Goal: Find specific page/section: Find specific page/section

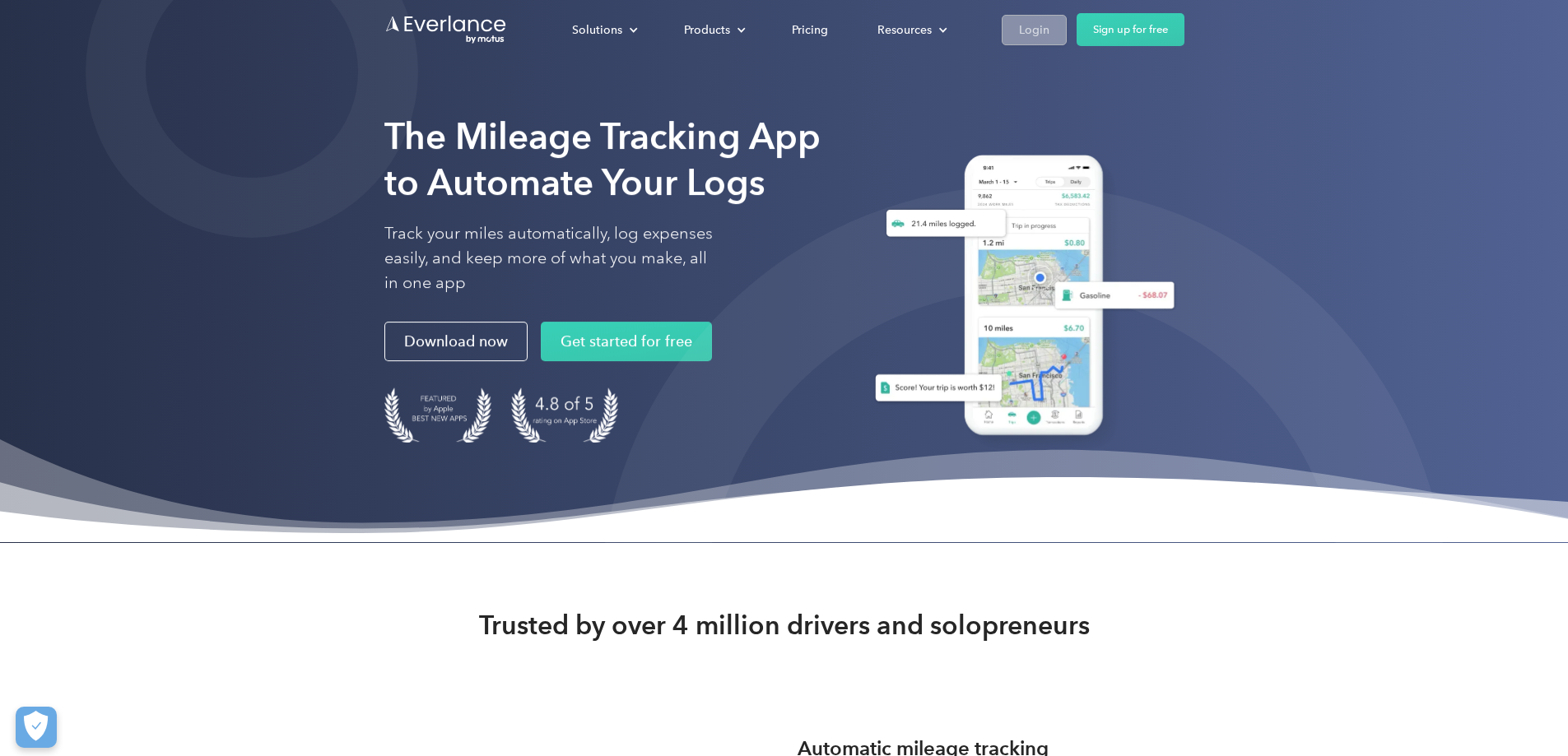
click at [1050, 33] on div "Login" at bounding box center [1034, 29] width 30 height 21
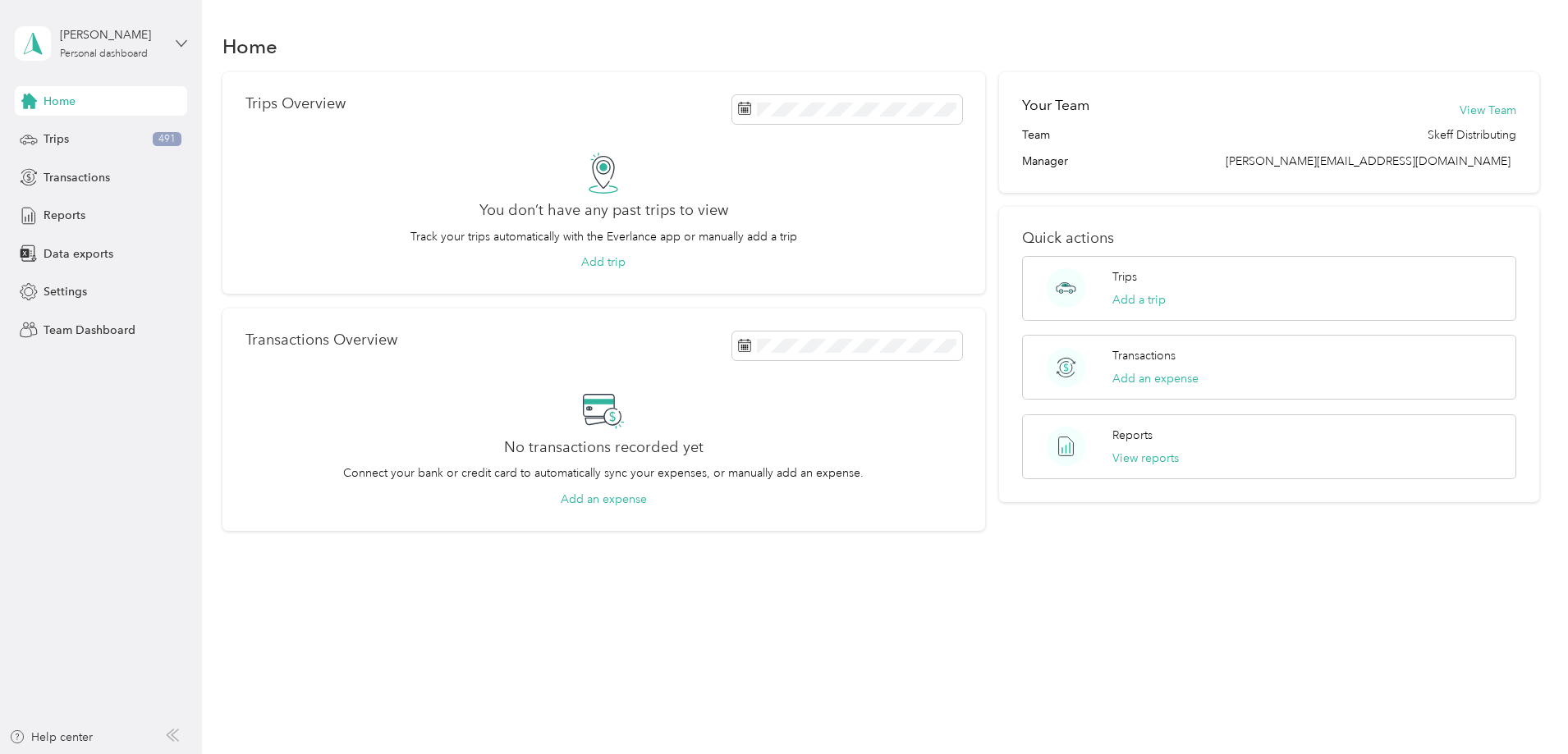
click at [179, 43] on icon at bounding box center [181, 43] width 10 height 6
click at [115, 129] on div "Team dashboard" at bounding box center [73, 136] width 88 height 18
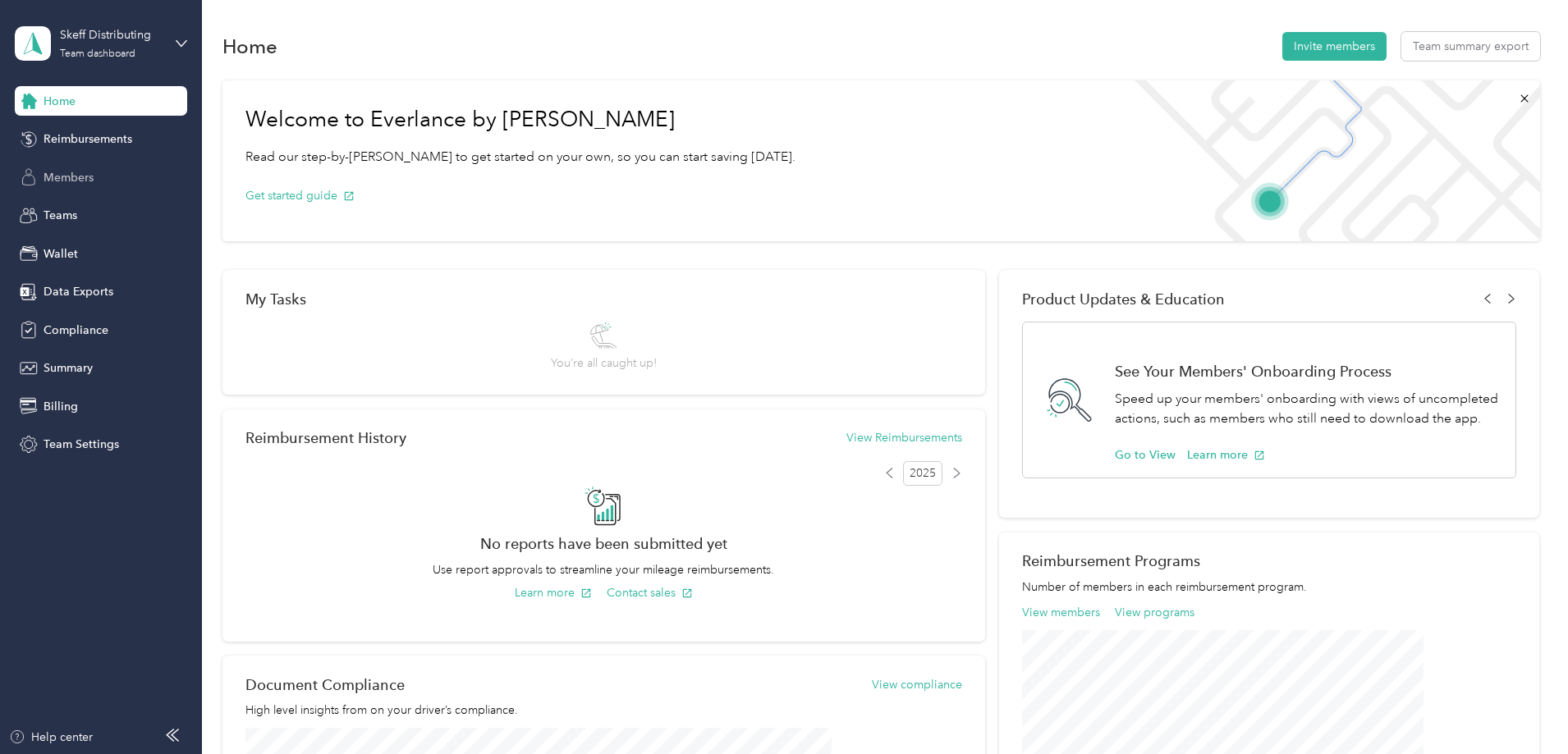
click at [90, 174] on span "Members" at bounding box center [68, 178] width 50 height 18
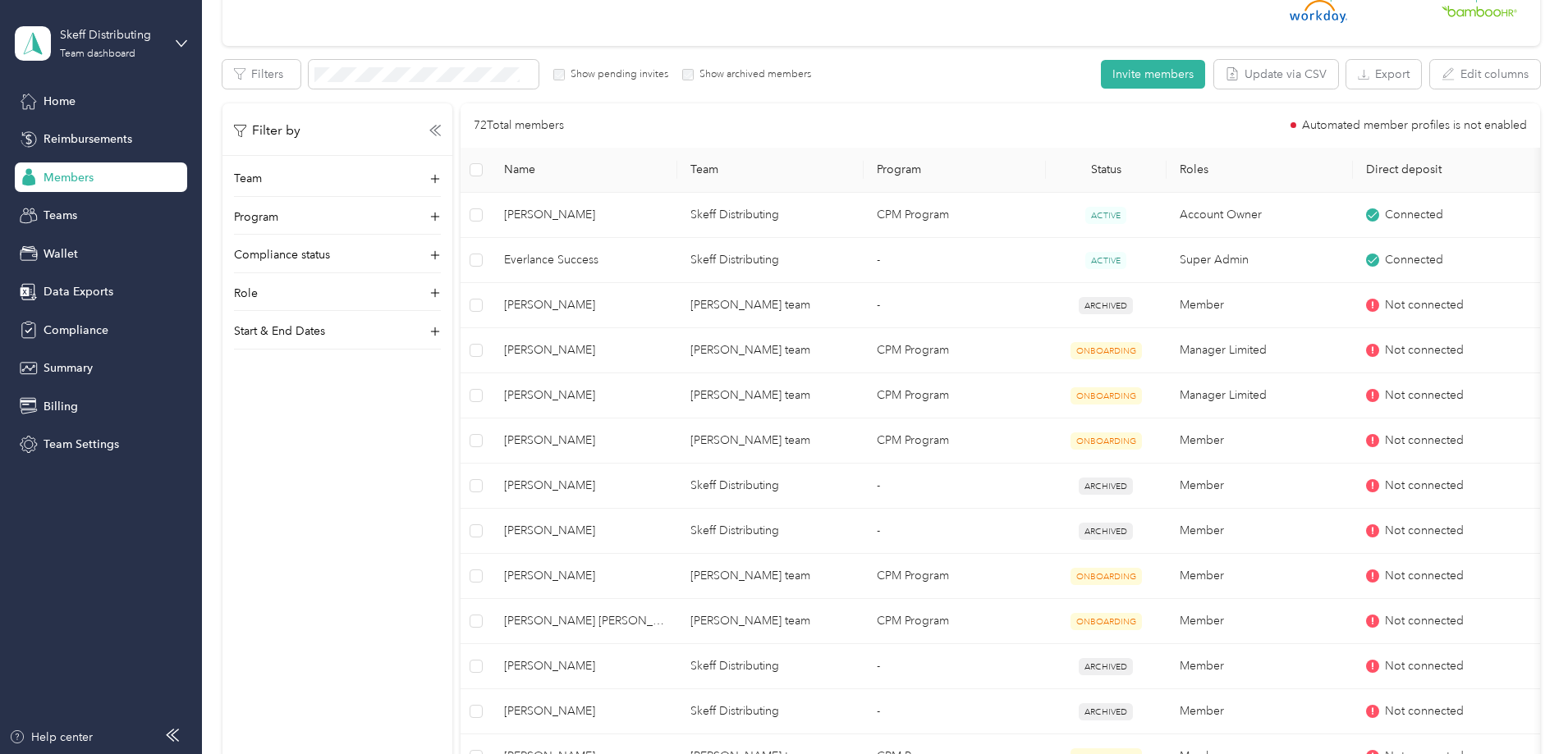
scroll to position [164, 0]
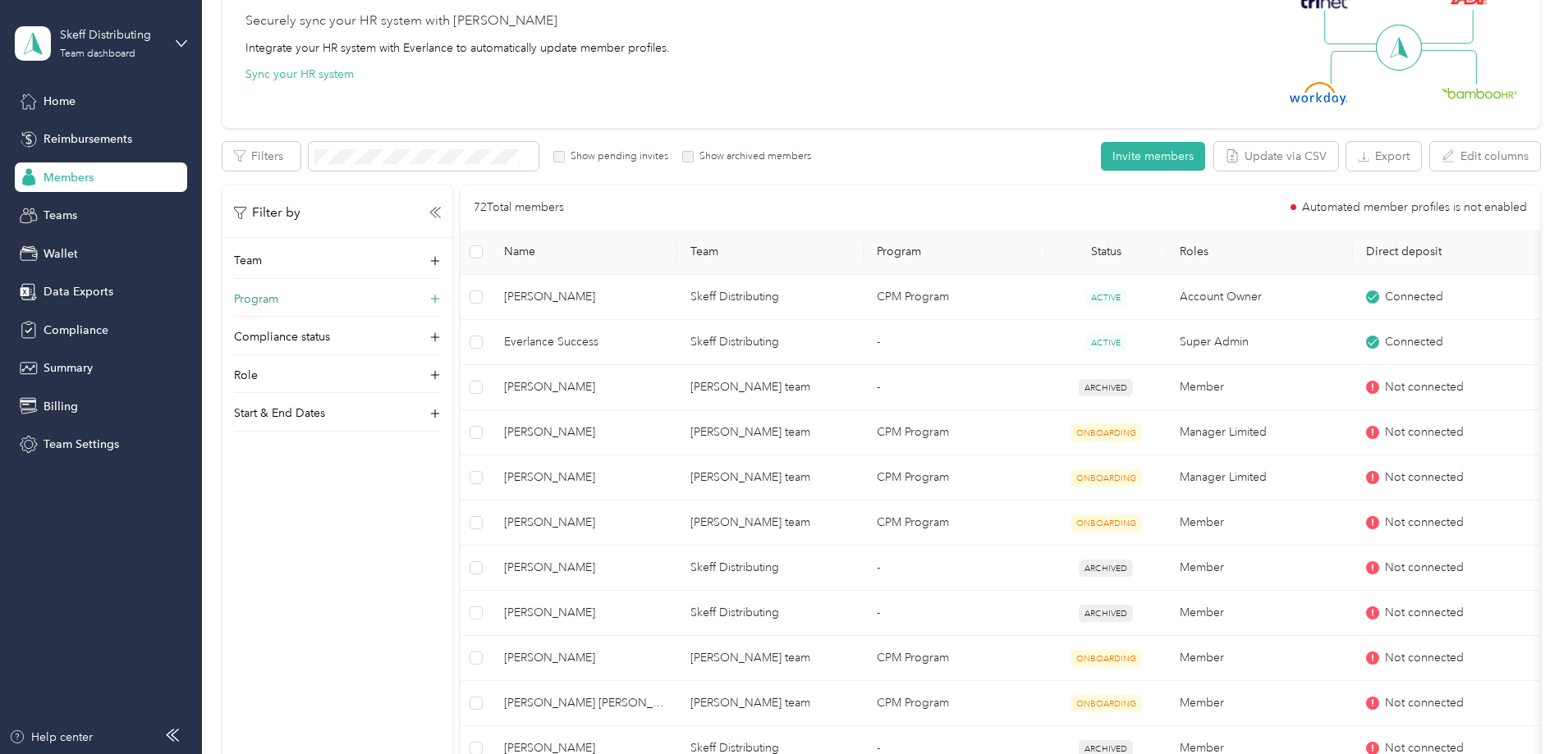
click at [443, 298] on icon at bounding box center [434, 299] width 17 height 17
click at [435, 332] on icon at bounding box center [431, 333] width 8 height 8
click at [441, 475] on div "FAVR Group 1 2025 (FAVR)" at bounding box center [446, 473] width 183 height 18
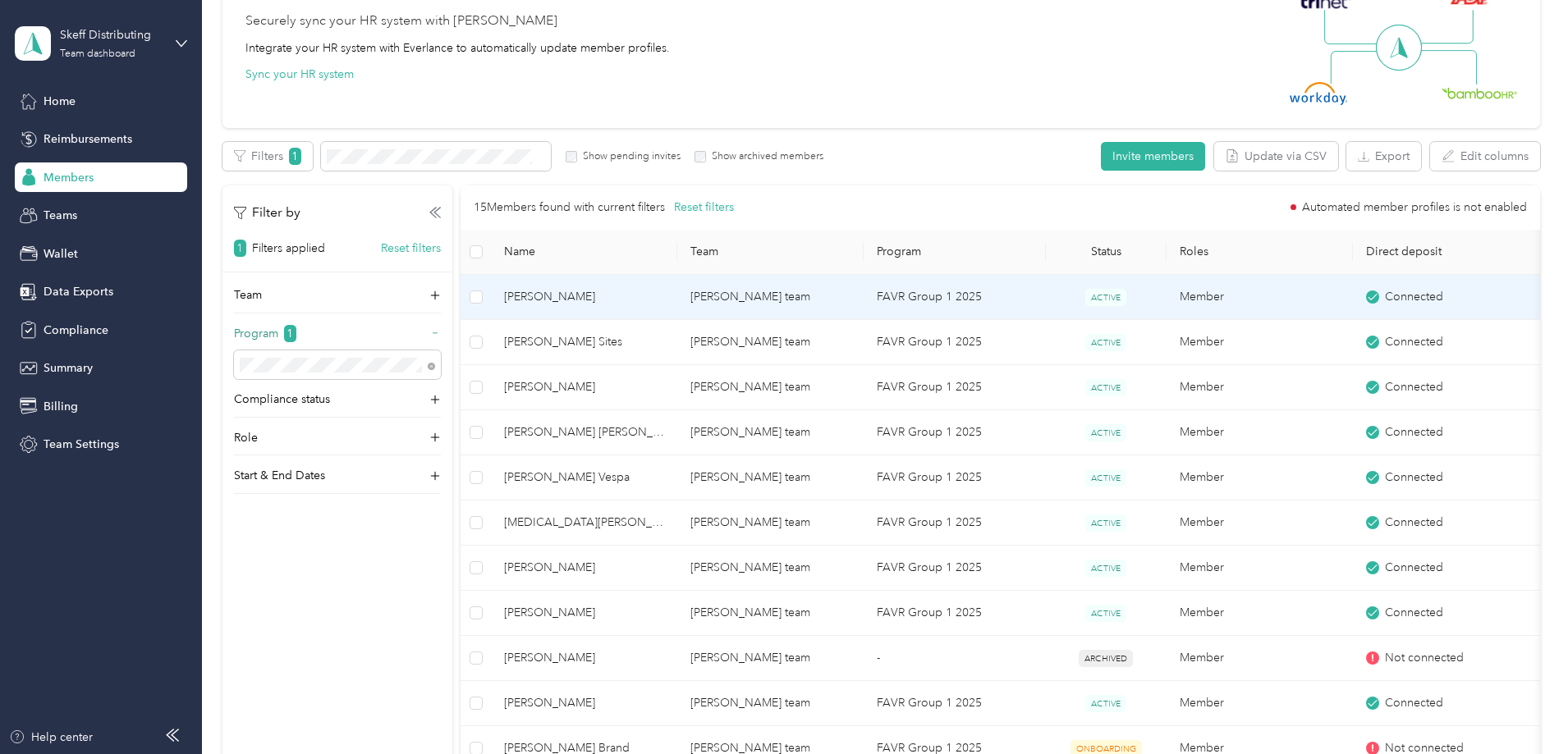
click at [664, 298] on span "[PERSON_NAME]" at bounding box center [584, 297] width 160 height 19
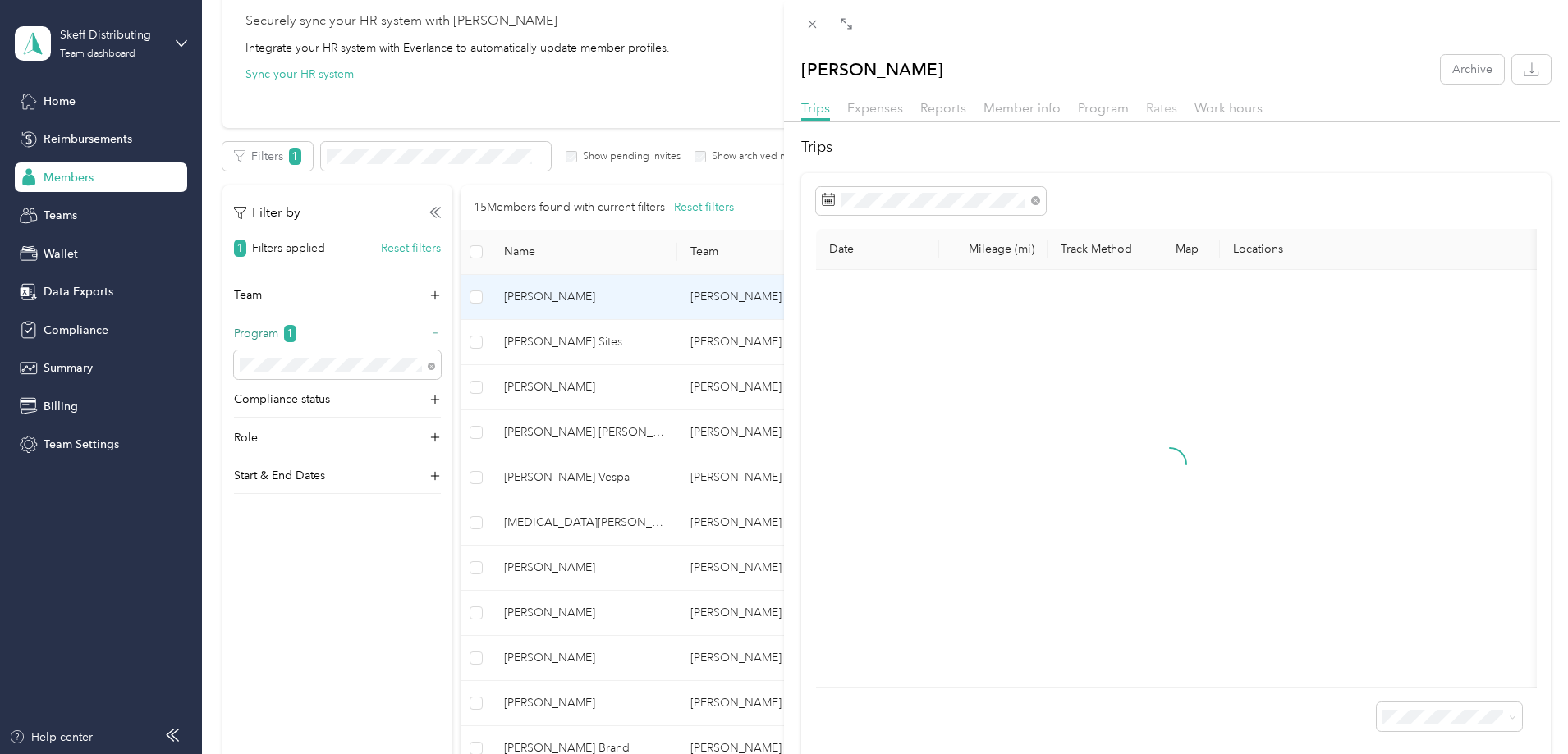
click at [1167, 106] on span "Rates" at bounding box center [1161, 108] width 31 height 16
